Goal: Navigation & Orientation: Find specific page/section

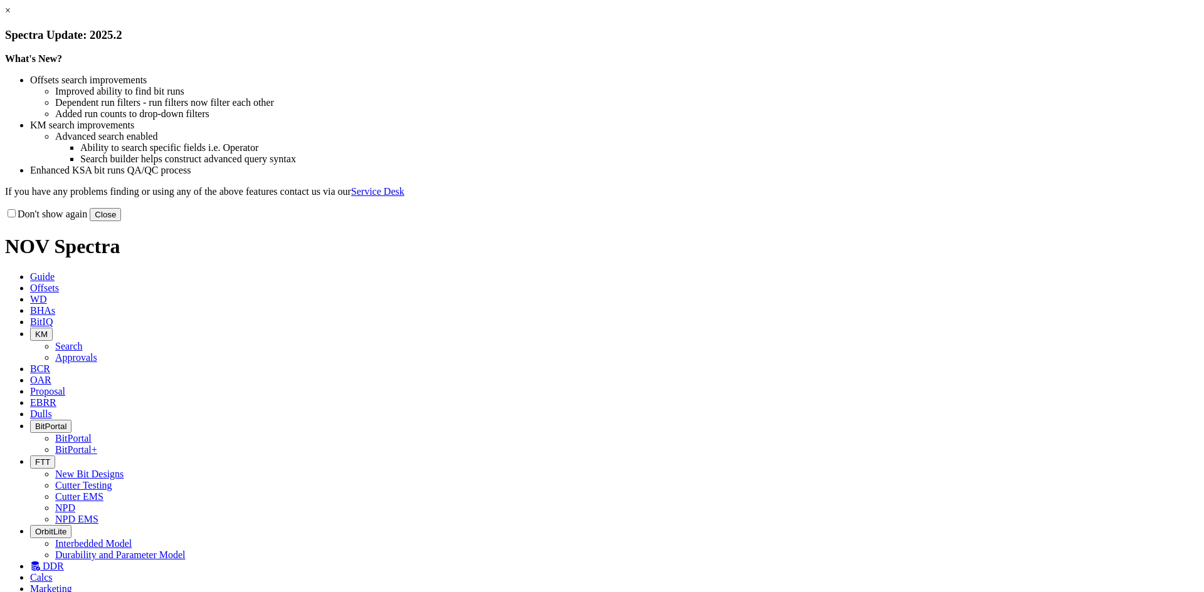
click at [121, 221] on button "Close" at bounding box center [105, 214] width 31 height 13
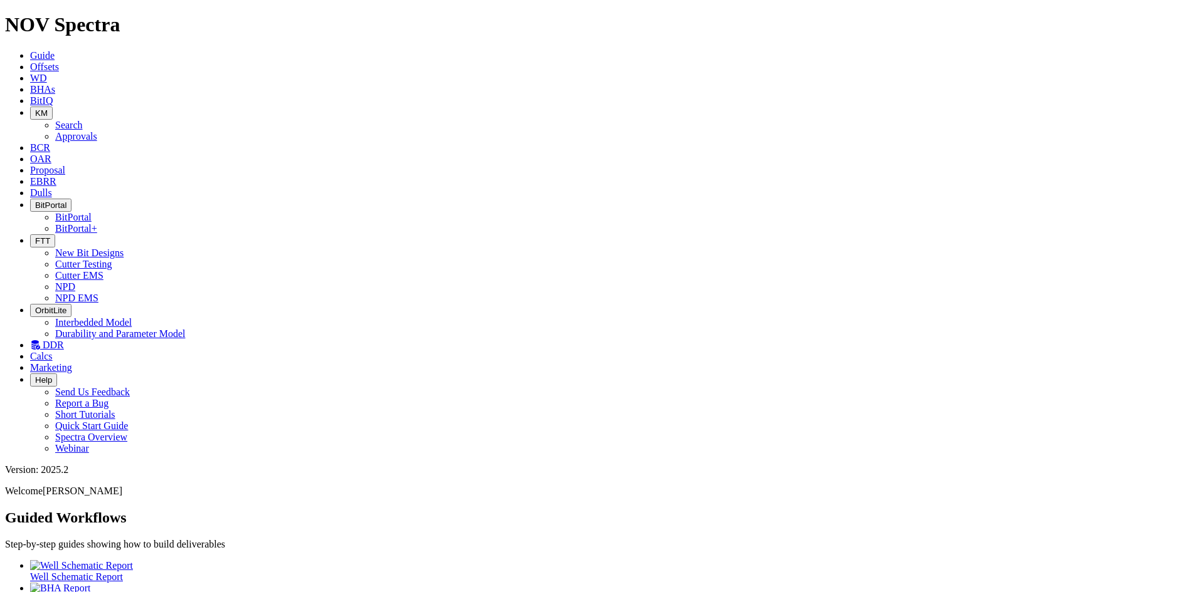
click at [50, 236] on span "FTT" at bounding box center [42, 240] width 15 height 9
click at [75, 281] on link "NPD" at bounding box center [65, 286] width 20 height 11
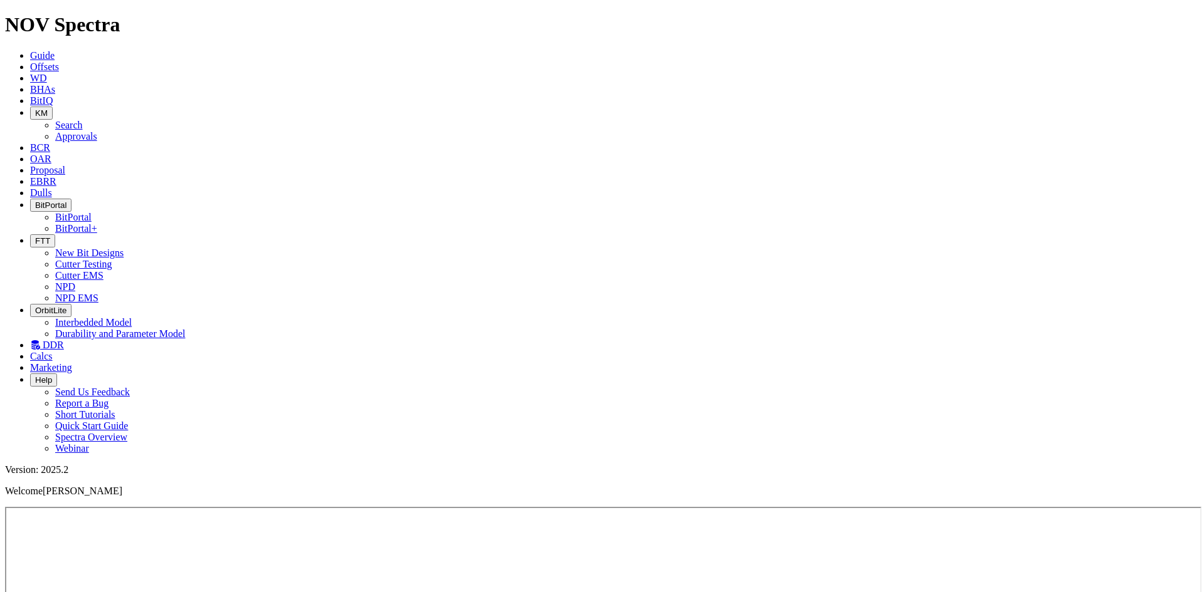
click at [35, 236] on icon "button" at bounding box center [35, 240] width 0 height 9
click at [112, 259] on link "Cutter Testing" at bounding box center [83, 264] width 57 height 11
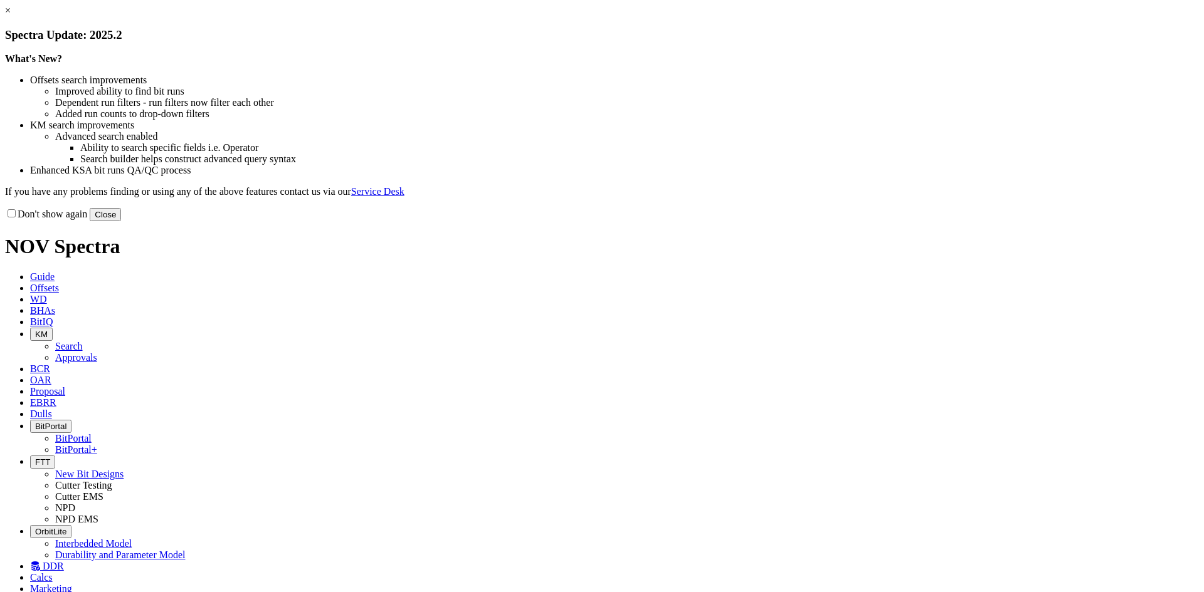
drag, startPoint x: 858, startPoint y: 333, endPoint x: 849, endPoint y: 357, distance: 26.0
click at [121, 221] on button "Close" at bounding box center [105, 214] width 31 height 13
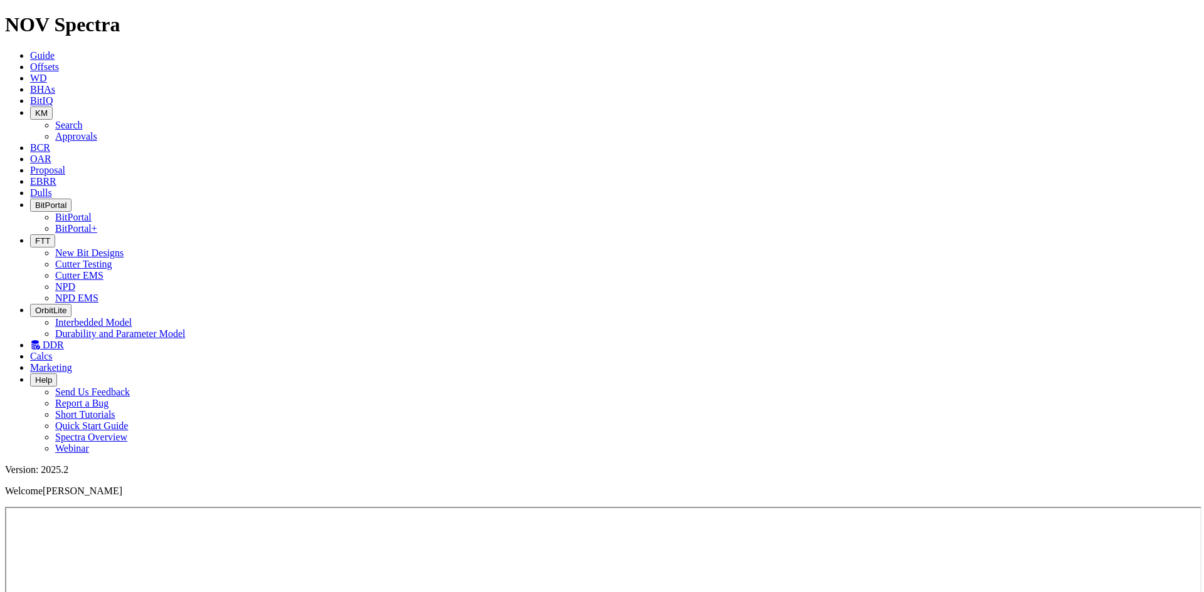
click at [55, 234] on button "FTT" at bounding box center [42, 240] width 25 height 13
click at [123, 248] on link "New Bit Designs" at bounding box center [89, 253] width 68 height 11
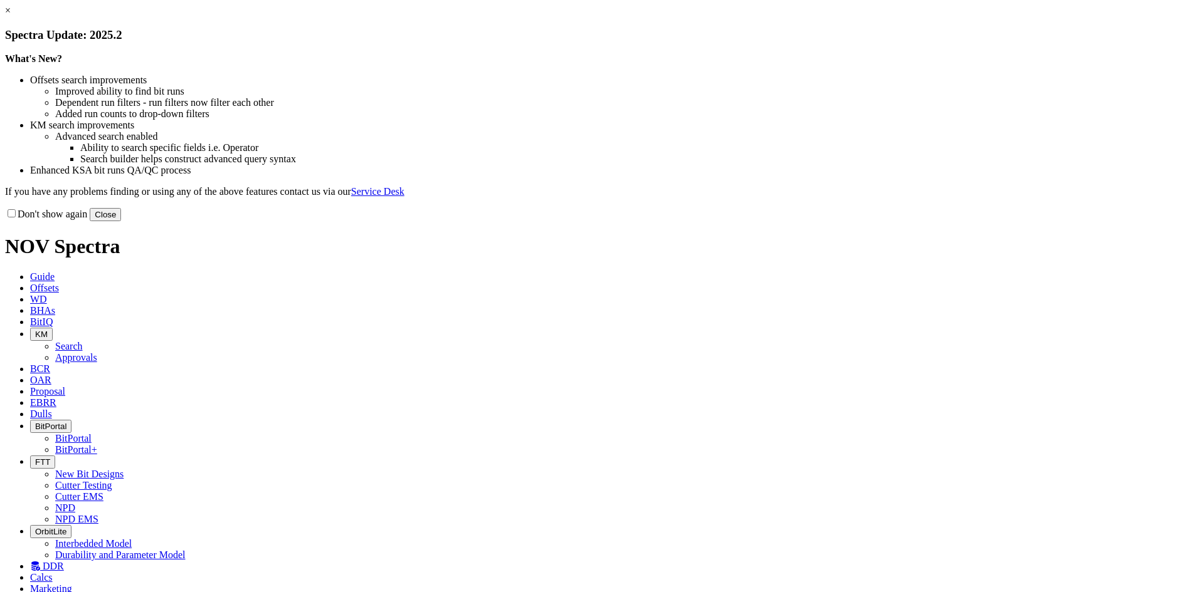
click at [121, 221] on button "Close" at bounding box center [105, 214] width 31 height 13
